Goal: Information Seeking & Learning: Learn about a topic

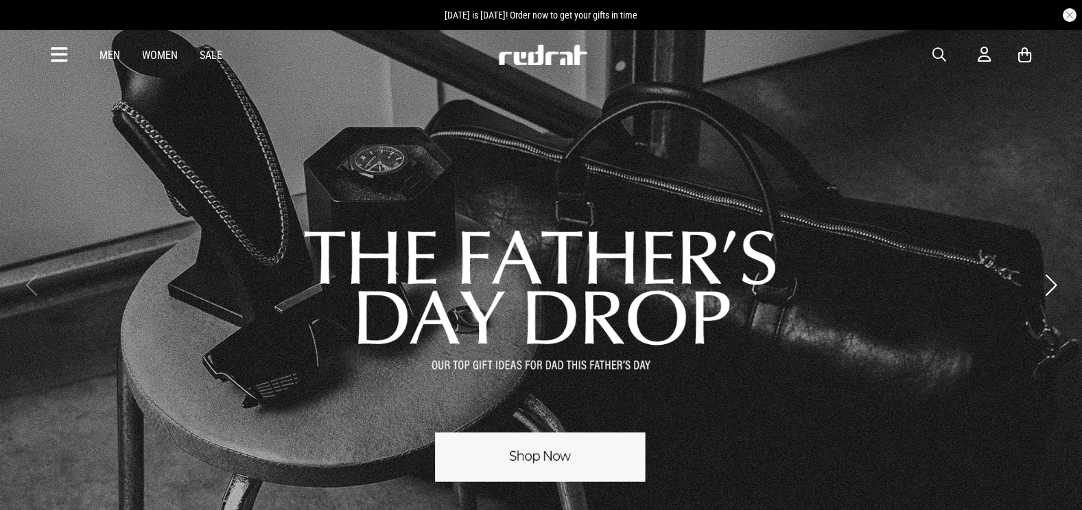
click at [945, 58] on span "button" at bounding box center [939, 55] width 14 height 16
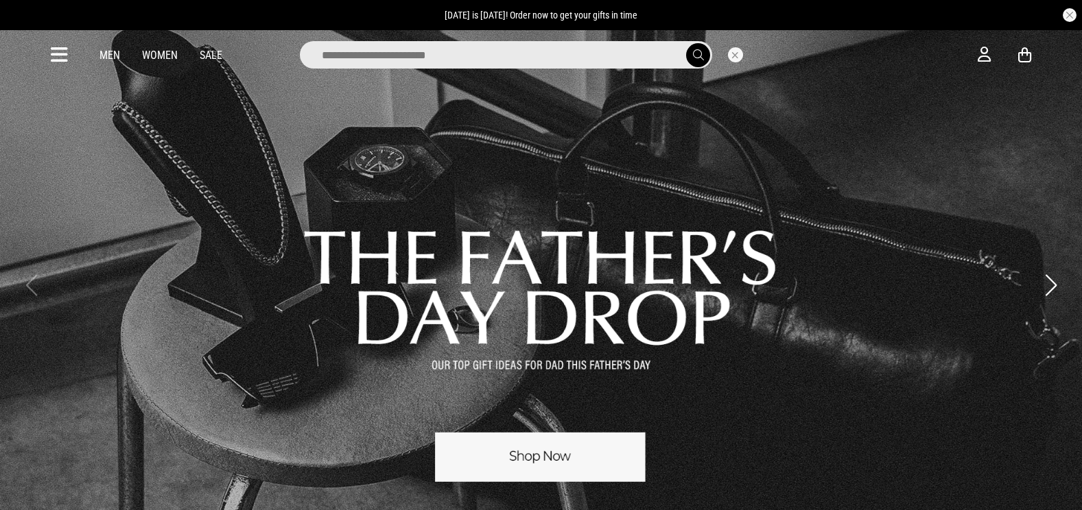
click at [508, 54] on input "search" at bounding box center [506, 54] width 412 height 27
click at [562, 442] on link "1 / 3" at bounding box center [541, 285] width 1082 height 513
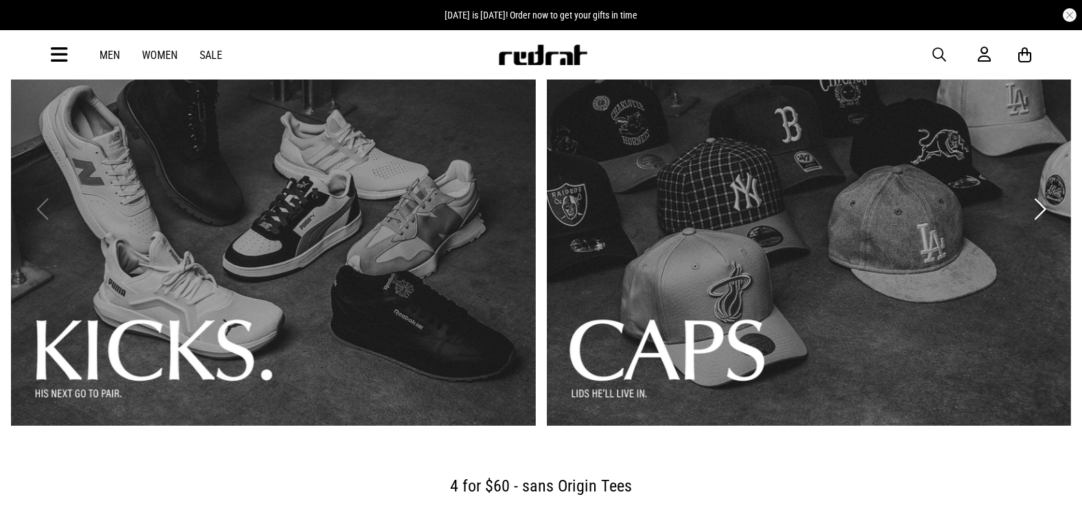
scroll to position [139, 0]
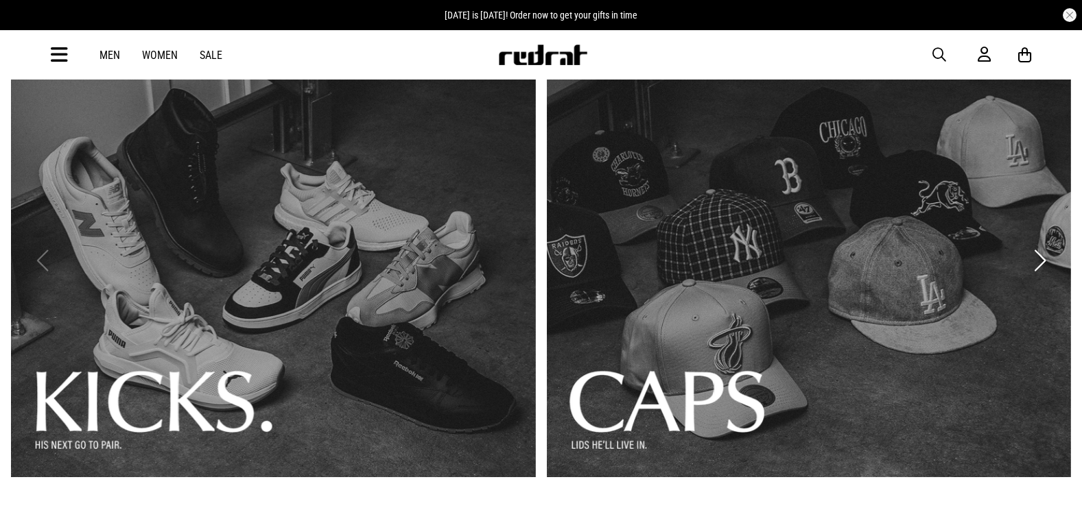
click at [762, 226] on link "2 / 3" at bounding box center [809, 261] width 525 height 434
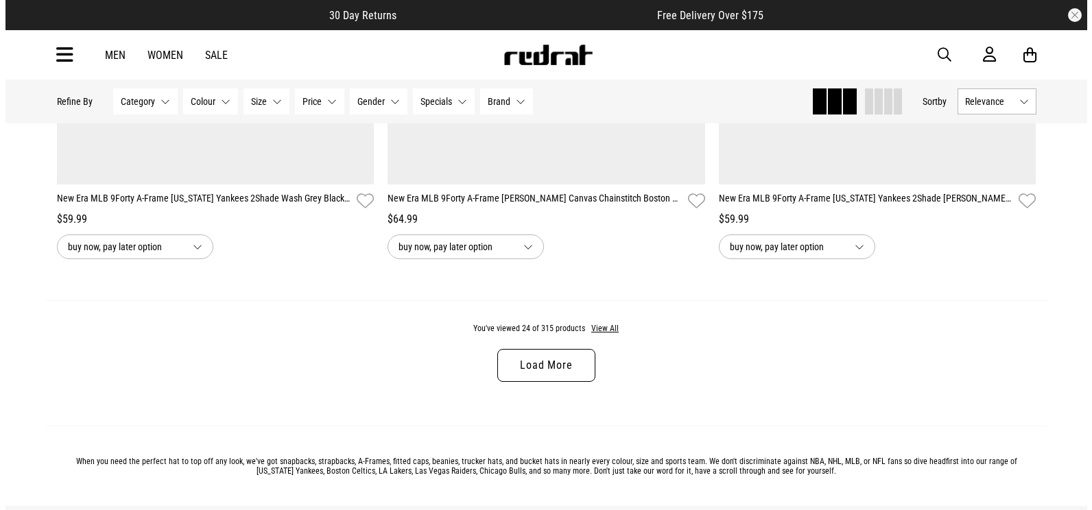
scroll to position [4291, 0]
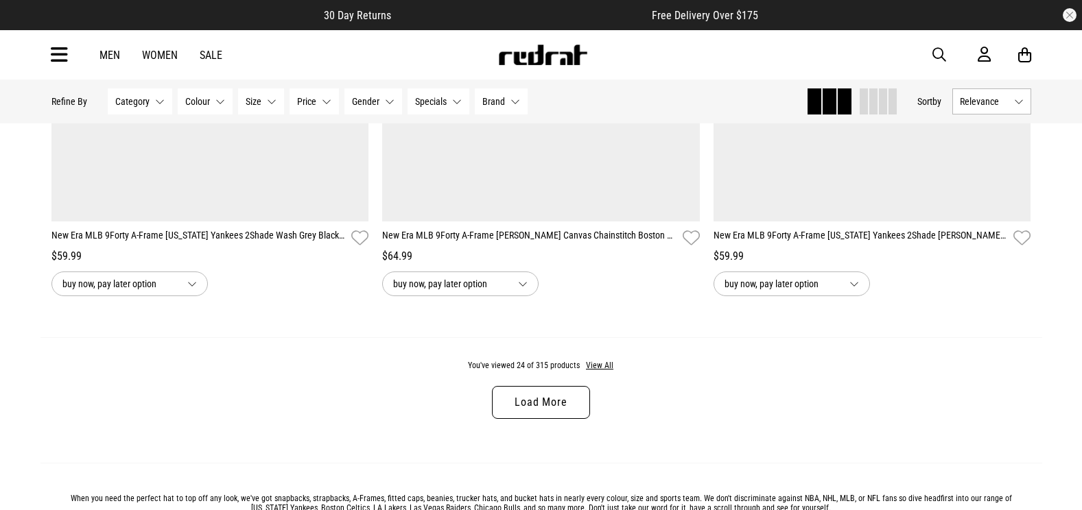
drag, startPoint x: 538, startPoint y: 416, endPoint x: 550, endPoint y: 407, distance: 14.7
click at [540, 414] on link "Load More" at bounding box center [540, 402] width 97 height 33
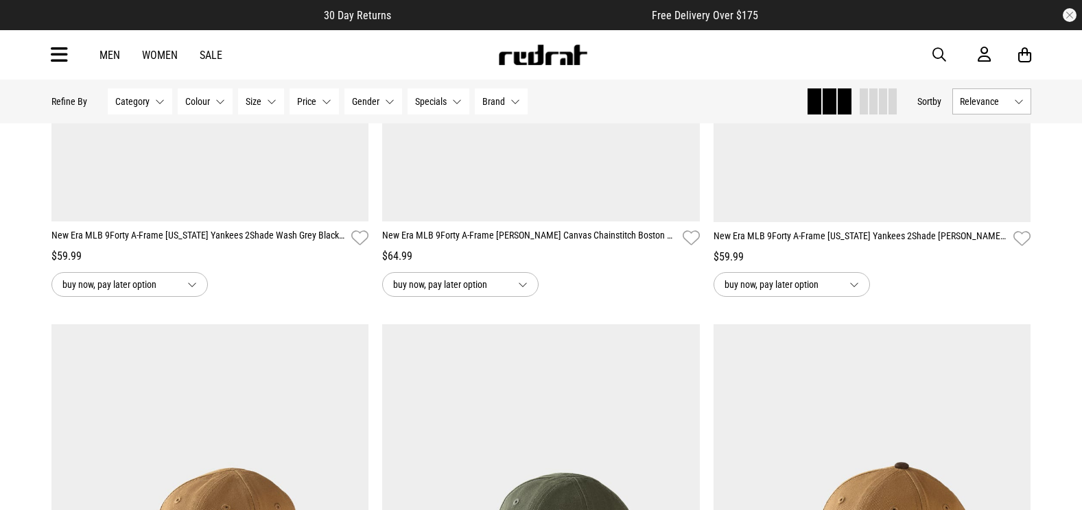
click at [945, 51] on span "button" at bounding box center [939, 55] width 14 height 16
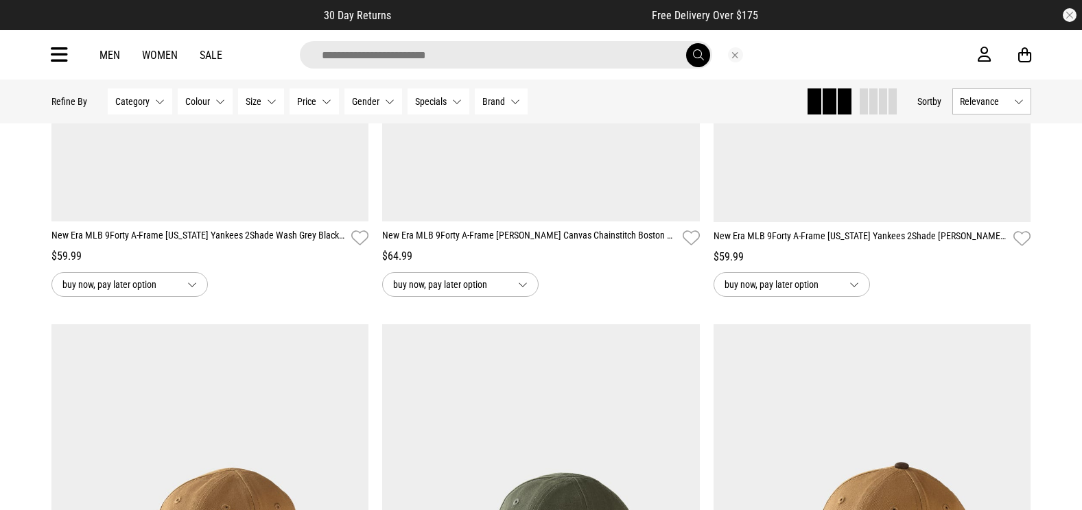
click at [622, 49] on input "search" at bounding box center [506, 54] width 412 height 27
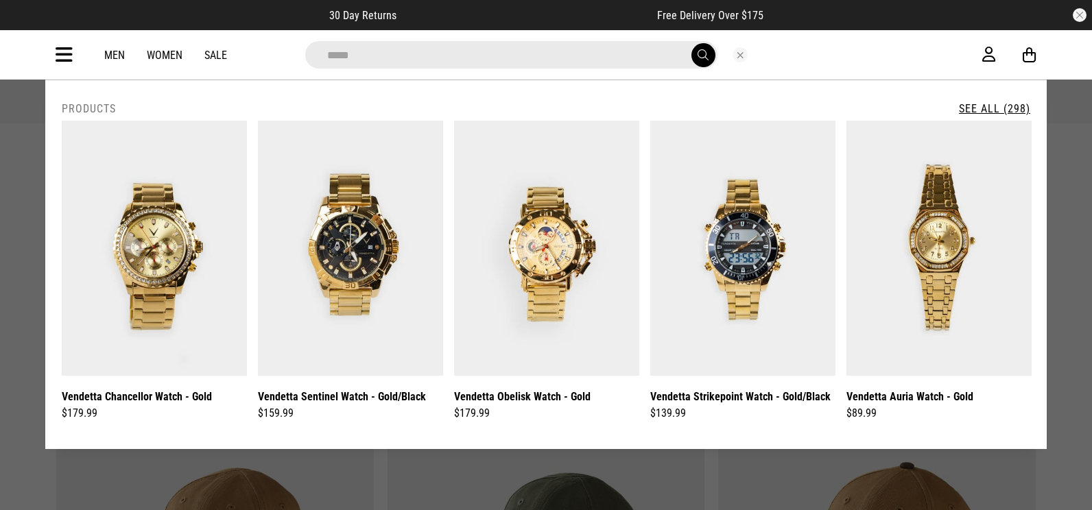
type input "********"
click at [694, 60] on button "submit" at bounding box center [704, 55] width 24 height 24
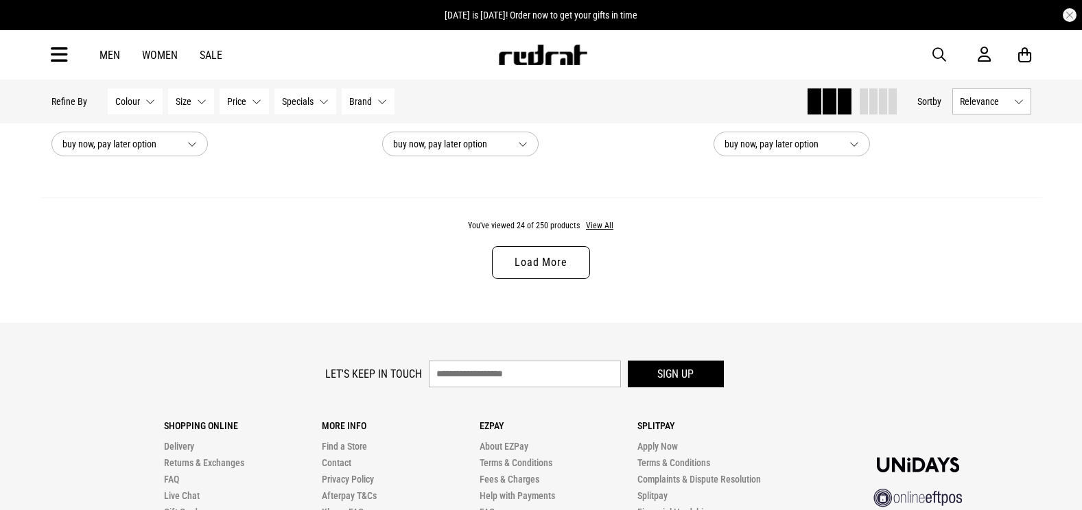
scroll to position [4369, 0]
